Goal: Task Accomplishment & Management: Use online tool/utility

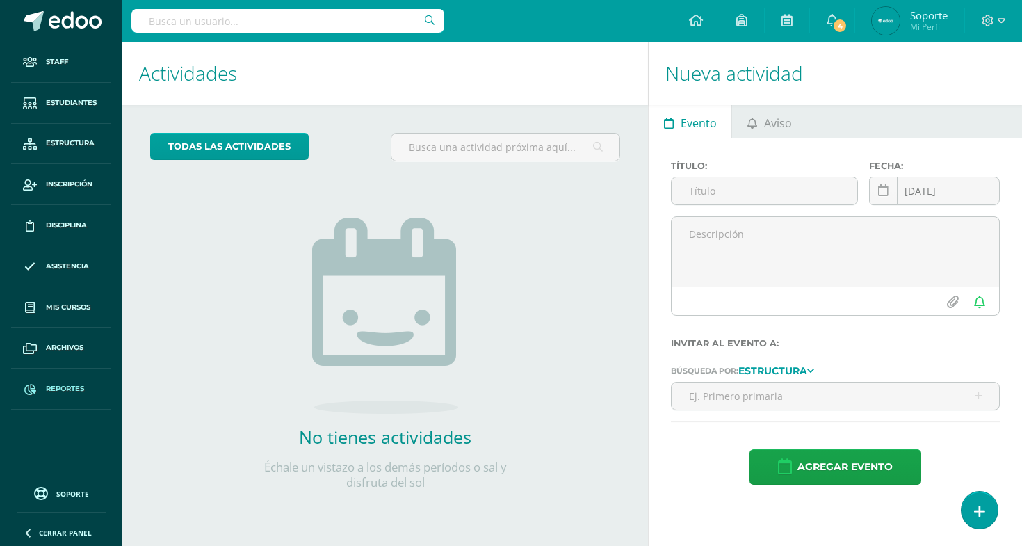
click at [65, 384] on span "Reportes" at bounding box center [65, 388] width 38 height 11
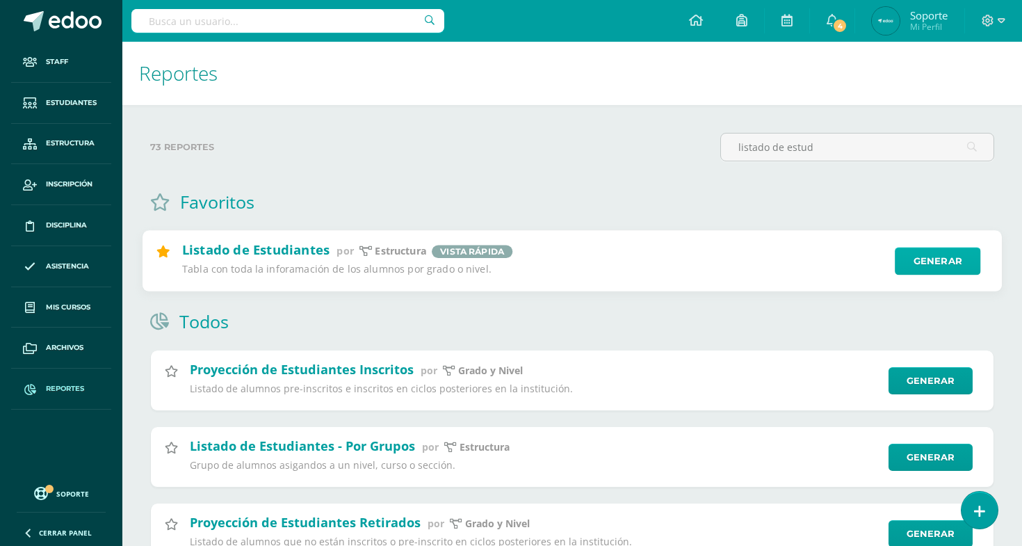
type input "listado de estud"
click at [946, 268] on link "Generar" at bounding box center [937, 261] width 85 height 28
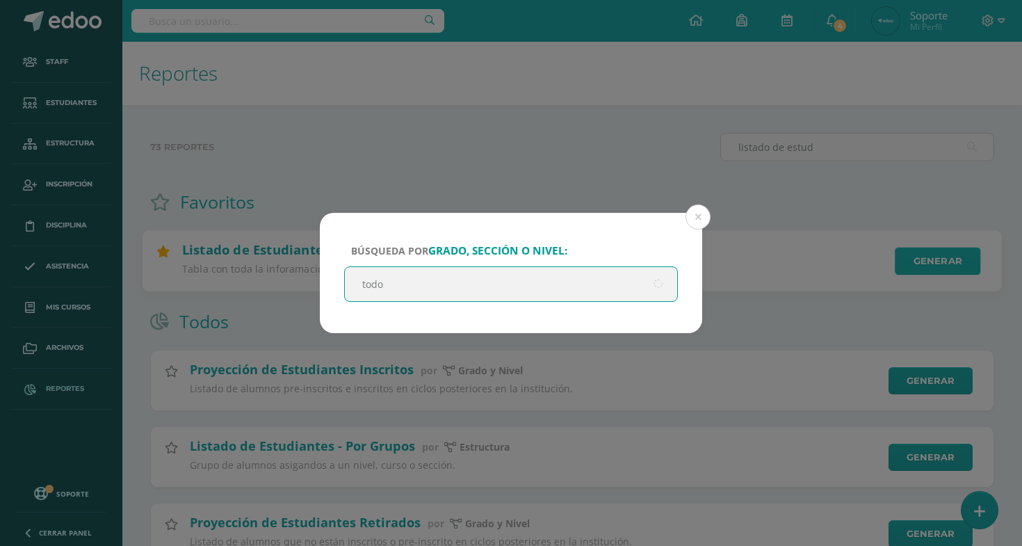
type input "todos"
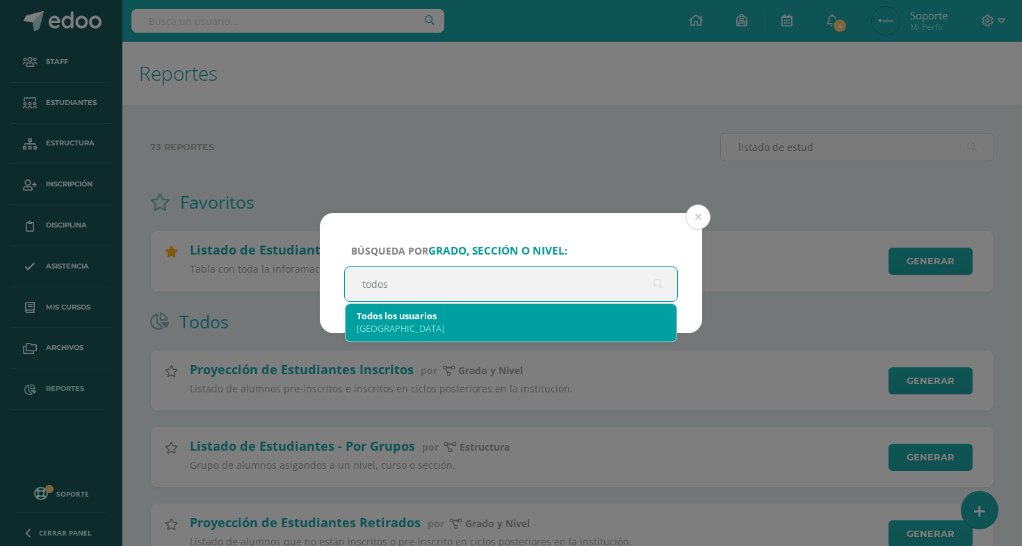
click at [508, 323] on div "Colegio Internacional de Guatemala" at bounding box center [511, 328] width 309 height 13
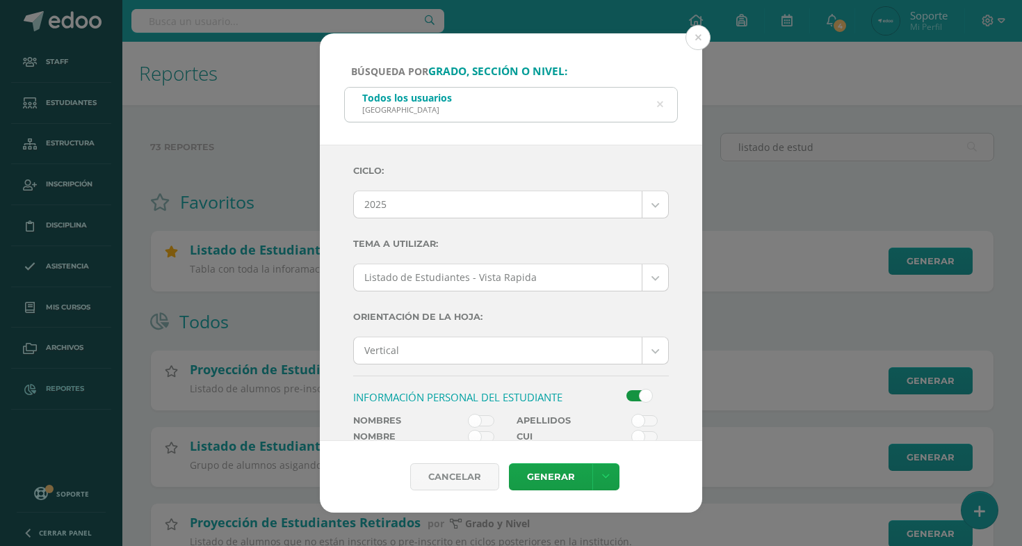
click at [487, 418] on span at bounding box center [481, 420] width 26 height 11
click at [0, 0] on input "checkbox" at bounding box center [0, 0] width 0 height 0
click at [614, 414] on div at bounding box center [634, 402] width 82 height 25
click at [639, 418] on span at bounding box center [645, 420] width 26 height 11
click at [0, 0] on input "checkbox" at bounding box center [0, 0] width 0 height 0
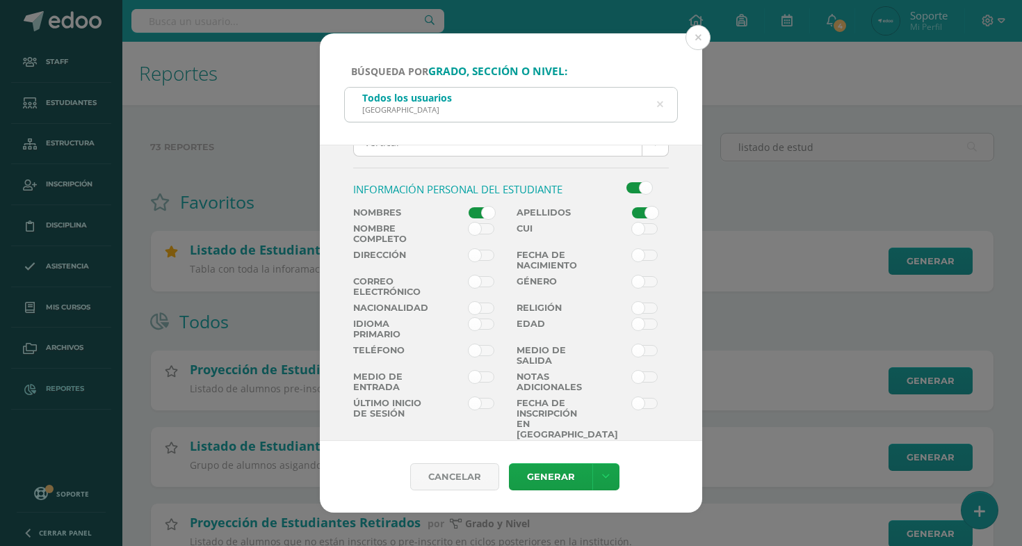
scroll to position [373, 0]
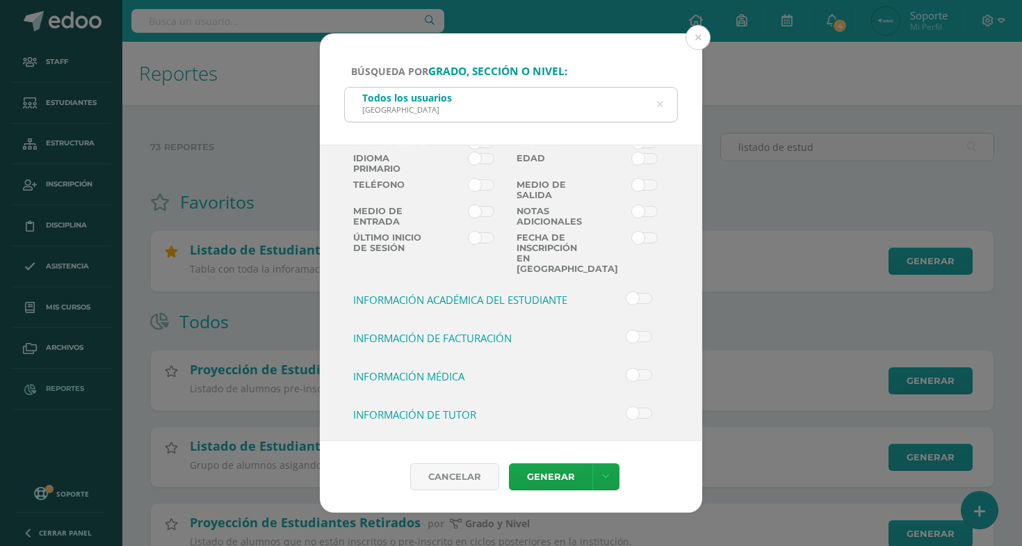
click at [632, 341] on div at bounding box center [634, 343] width 82 height 25
click at [639, 335] on span at bounding box center [639, 336] width 26 height 11
click at [0, 0] on input "checkbox" at bounding box center [0, 0] width 0 height 0
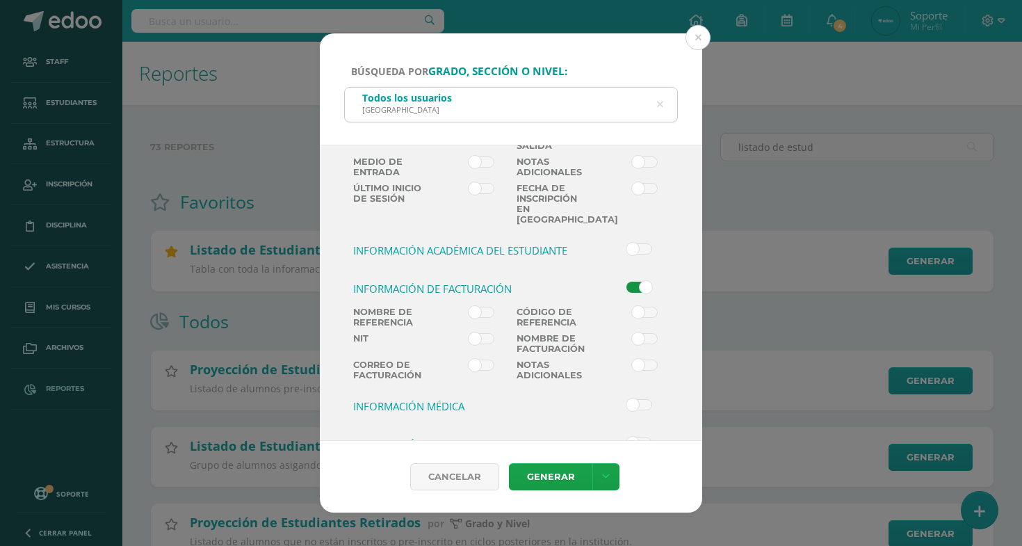
scroll to position [432, 0]
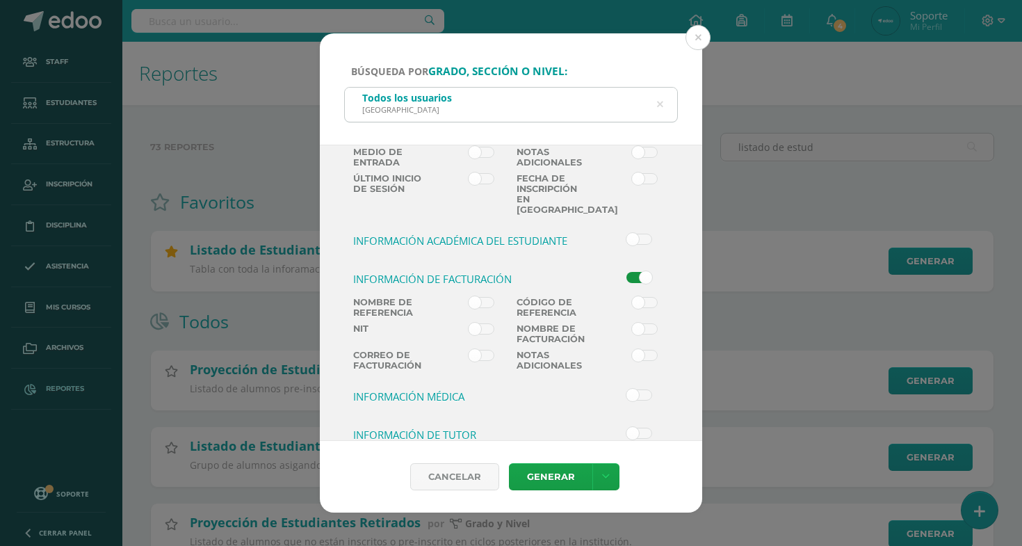
click at [503, 297] on label at bounding box center [471, 310] width 82 height 26
click at [0, 0] on input "checkbox" at bounding box center [0, 0] width 0 height 0
click at [614, 299] on label at bounding box center [634, 310] width 82 height 26
click at [0, 0] on input "checkbox" at bounding box center [0, 0] width 0 height 0
click at [628, 323] on label at bounding box center [634, 336] width 82 height 26
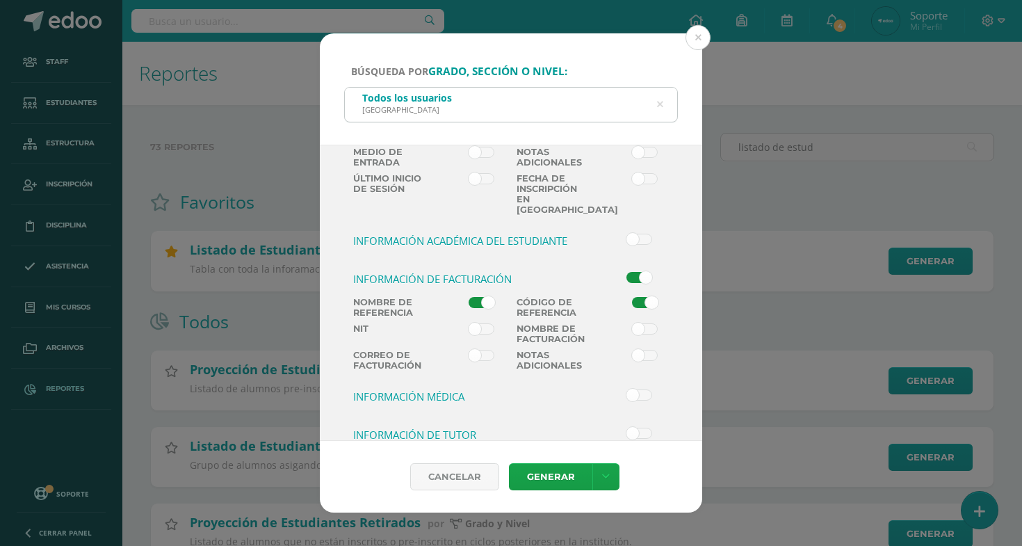
click at [0, 0] on input "checkbox" at bounding box center [0, 0] width 0 height 0
click at [503, 323] on label at bounding box center [471, 336] width 82 height 26
click at [0, 0] on input "checkbox" at bounding box center [0, 0] width 0 height 0
click at [607, 459] on div "Cancelar Generar Descargar como HTML Descargar como PDF Descargar como XLS" at bounding box center [511, 477] width 382 height 72
click at [607, 472] on icon at bounding box center [606, 477] width 8 height 12
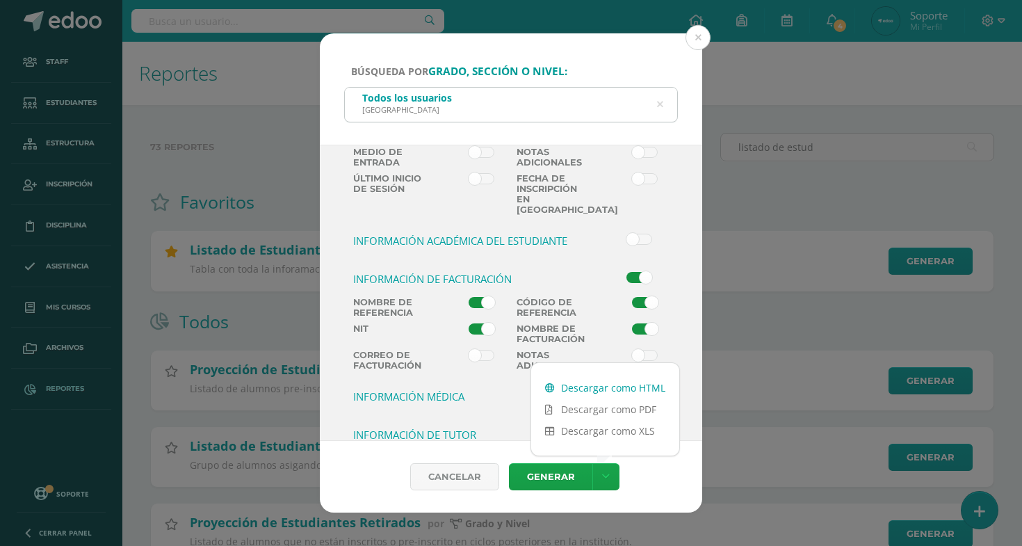
click at [603, 391] on link "Descargar como HTML" at bounding box center [605, 388] width 148 height 22
click at [624, 387] on link "Descargar como HTML" at bounding box center [605, 388] width 148 height 22
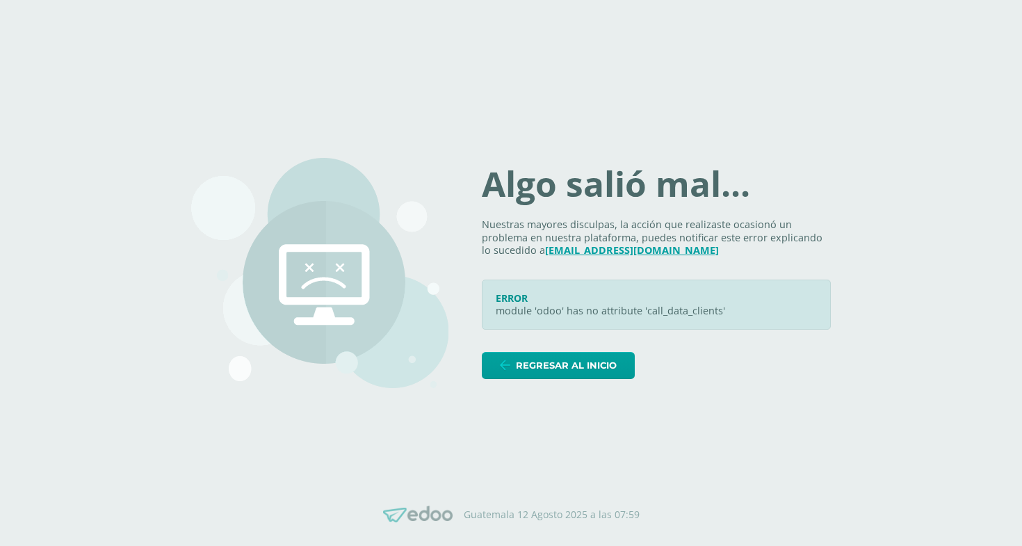
click at [813, 284] on icon at bounding box center [817, 289] width 11 height 11
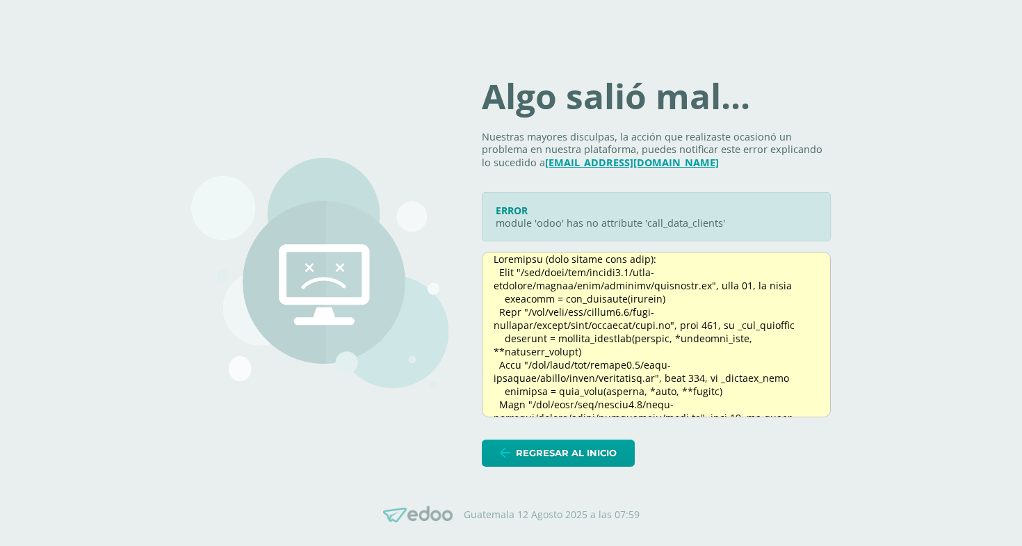
scroll to position [206, 0]
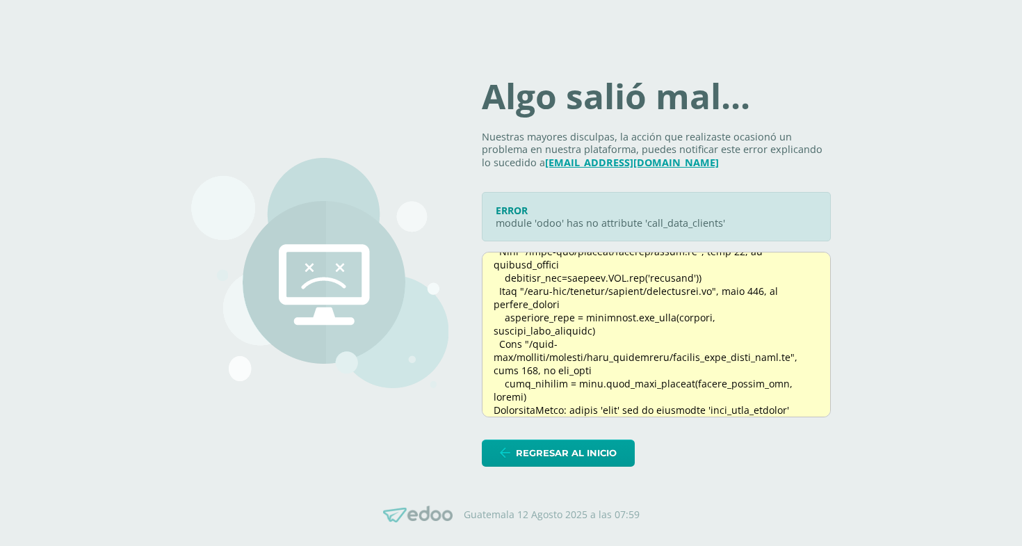
click at [722, 382] on div at bounding box center [656, 334] width 349 height 165
